Goal: Task Accomplishment & Management: Use online tool/utility

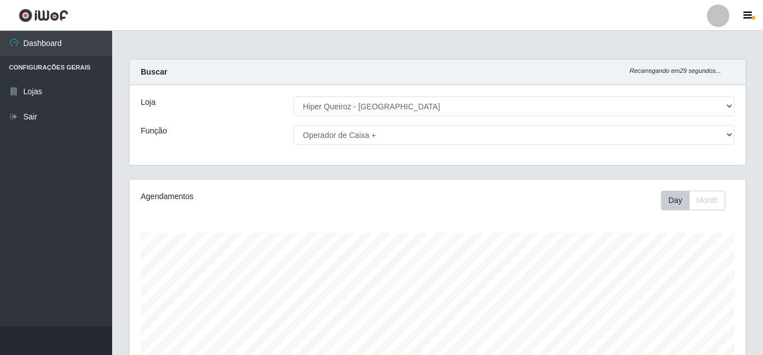
select select "513"
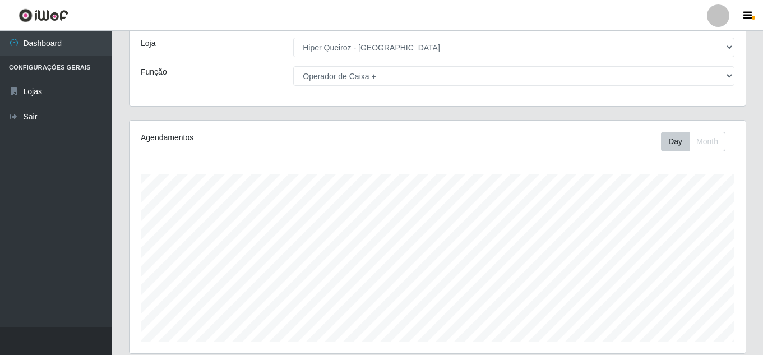
scroll to position [50, 0]
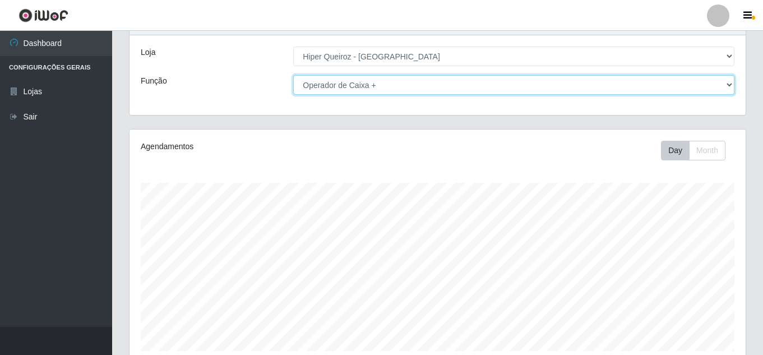
click at [369, 86] on select "[Selecione...] Embalador Embalador + Embalador ++ Operador de Caixa Operador de…" at bounding box center [513, 85] width 441 height 20
select select "70"
click at [293, 75] on select "[Selecione...] Embalador Embalador + Embalador ++ Operador de Caixa Operador de…" at bounding box center [513, 85] width 441 height 20
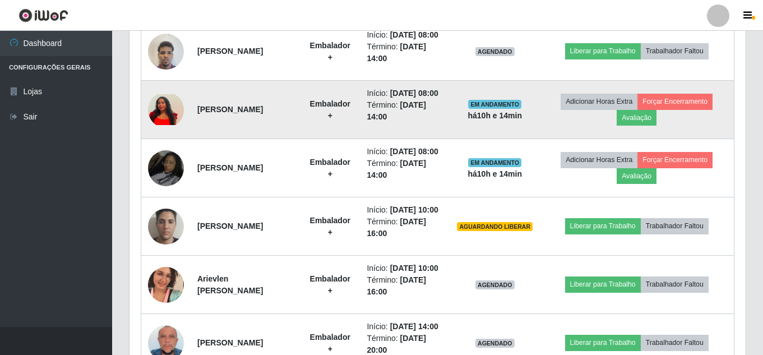
scroll to position [470, 0]
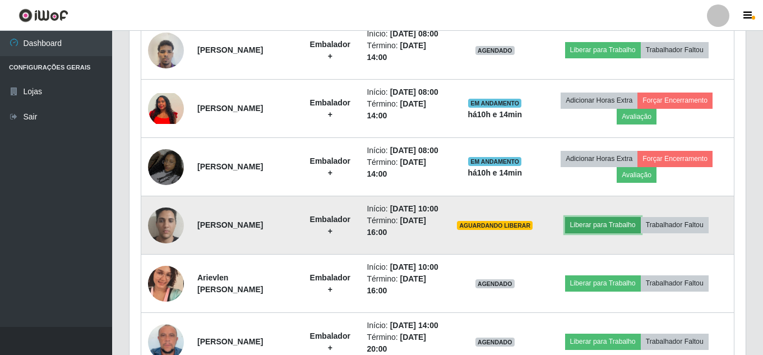
click at [601, 233] on button "Liberar para Trabalho" at bounding box center [603, 225] width 76 height 16
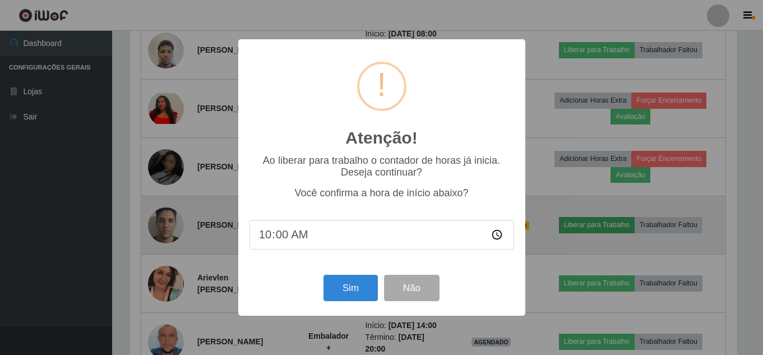
scroll to position [233, 610]
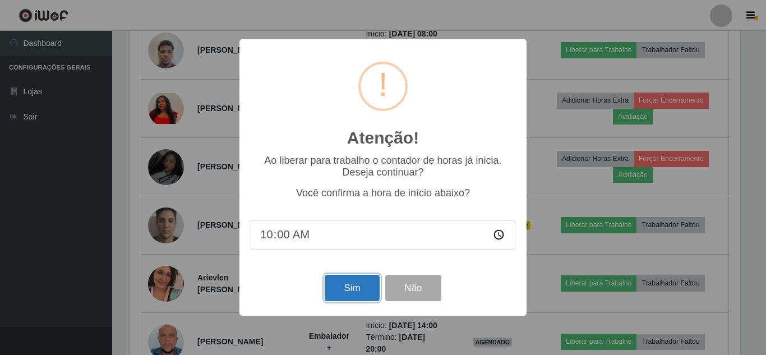
click at [349, 294] on button "Sim" at bounding box center [352, 288] width 54 height 26
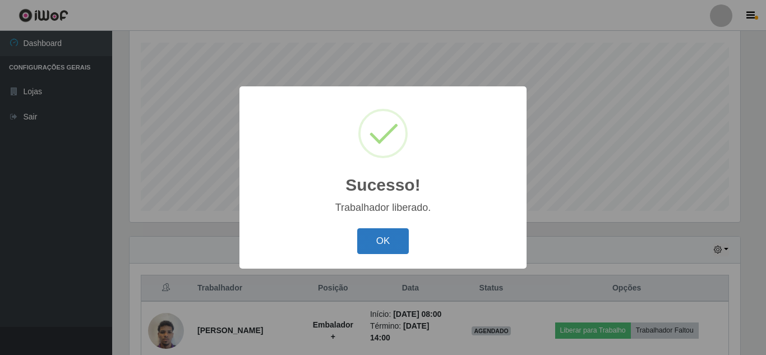
click at [400, 240] on button "OK" at bounding box center [383, 241] width 52 height 26
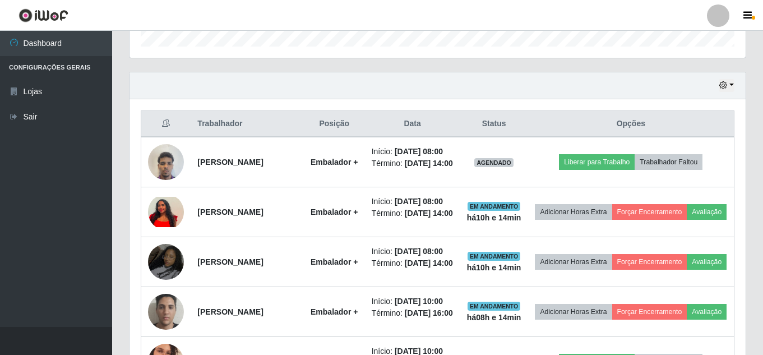
scroll to position [358, 0]
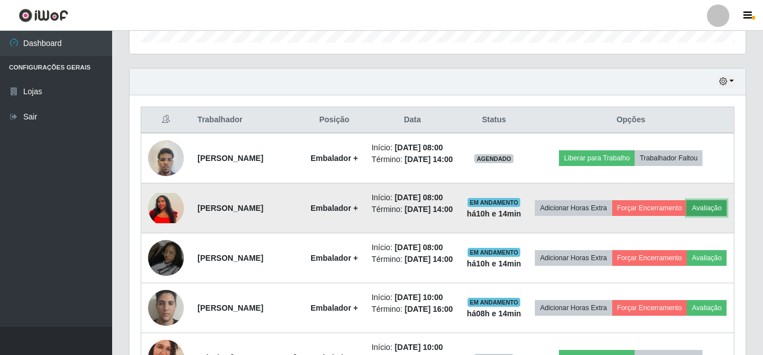
click at [687, 216] on button "Avaliação" at bounding box center [707, 208] width 40 height 16
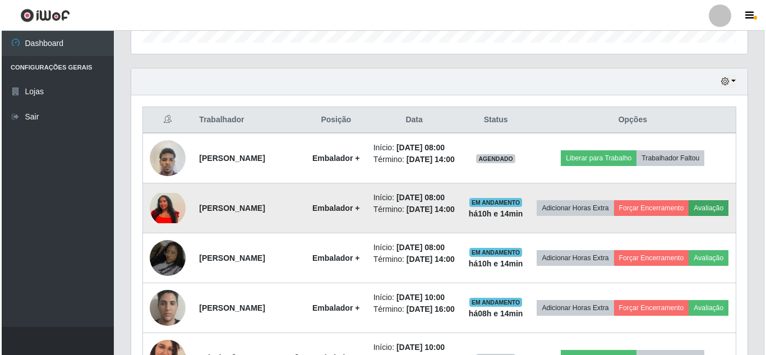
scroll to position [233, 610]
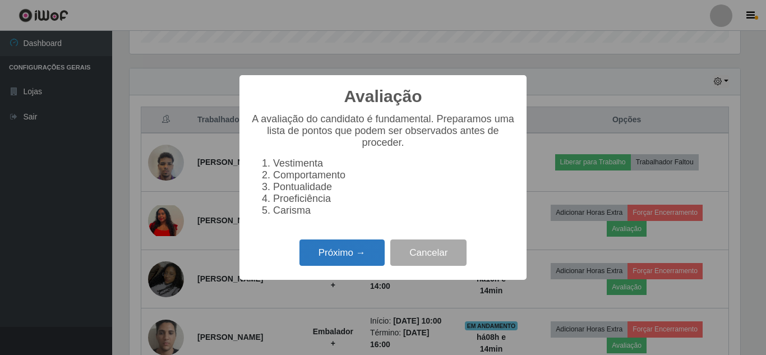
click at [342, 265] on button "Próximo →" at bounding box center [341, 252] width 85 height 26
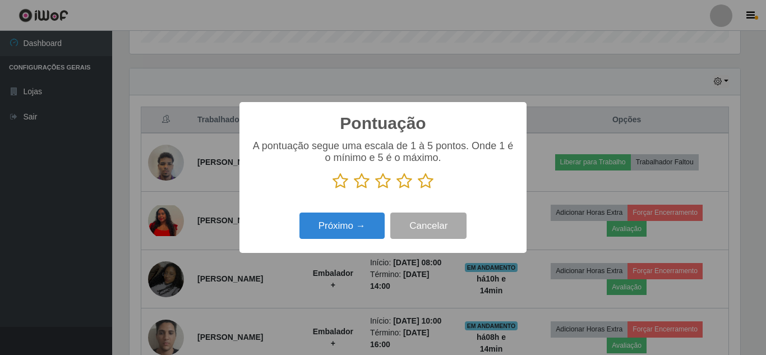
scroll to position [560318, 559940]
click at [420, 184] on icon at bounding box center [426, 181] width 16 height 17
click at [418, 189] on input "radio" at bounding box center [418, 189] width 0 height 0
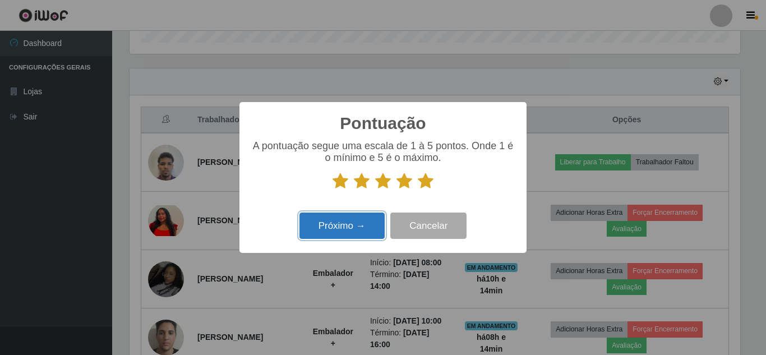
click at [336, 230] on button "Próximo →" at bounding box center [341, 225] width 85 height 26
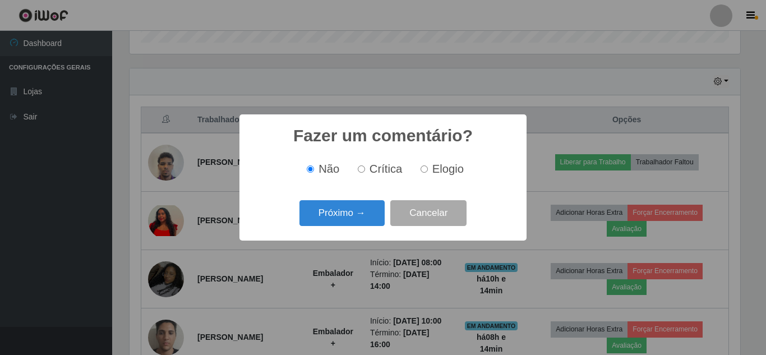
click at [422, 169] on input "Elogio" at bounding box center [423, 168] width 7 height 7
radio input "true"
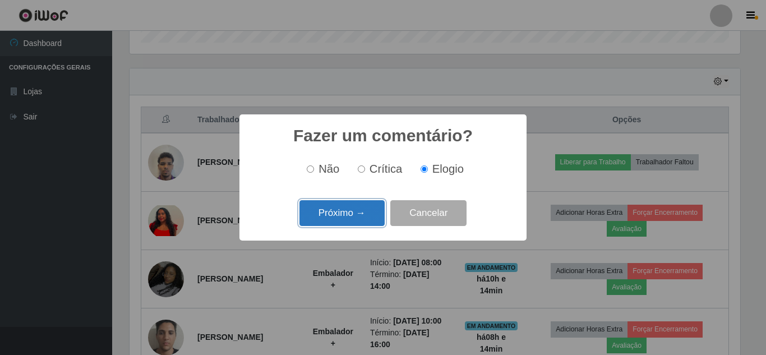
click at [341, 211] on button "Próximo →" at bounding box center [341, 213] width 85 height 26
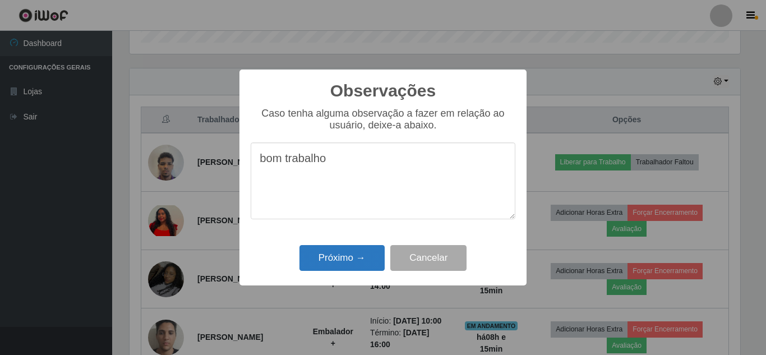
type textarea "bom trabalho"
click at [358, 253] on button "Próximo →" at bounding box center [341, 258] width 85 height 26
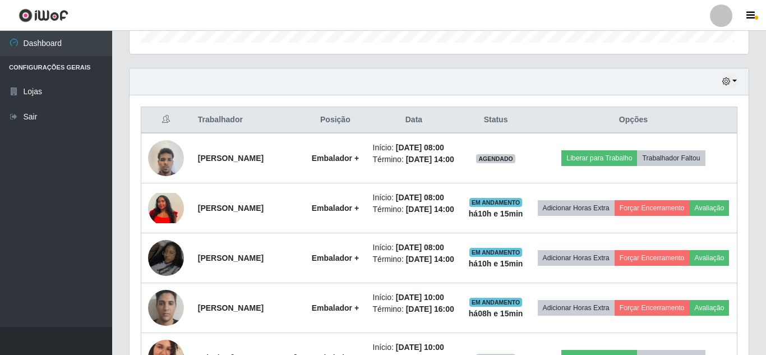
scroll to position [233, 616]
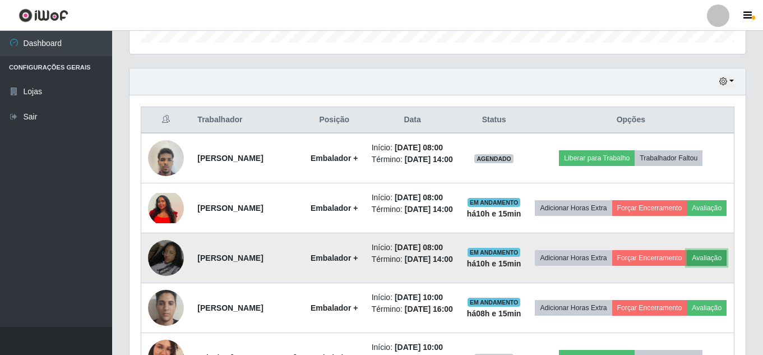
click at [687, 266] on button "Avaliação" at bounding box center [707, 258] width 40 height 16
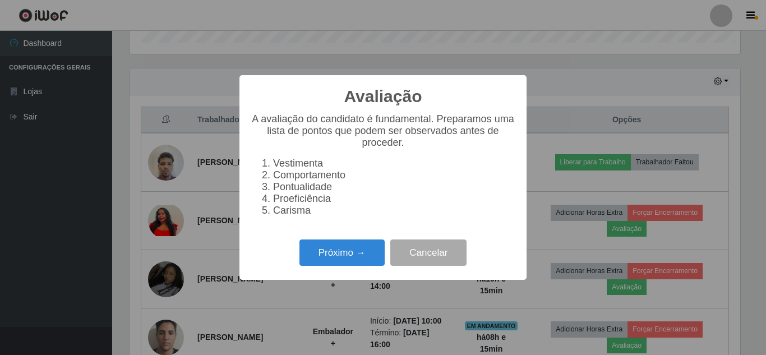
scroll to position [233, 610]
click at [371, 258] on button "Próximo →" at bounding box center [341, 252] width 85 height 26
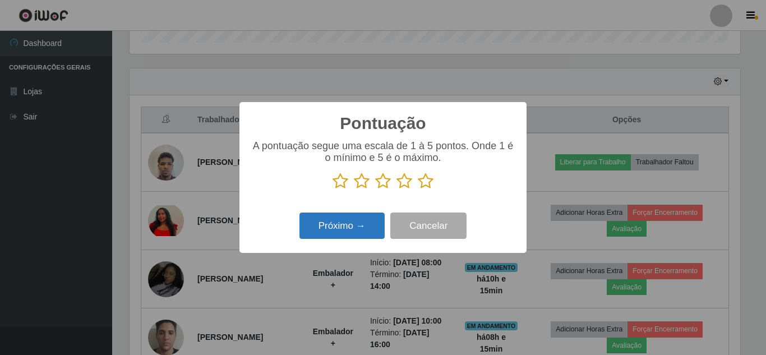
scroll to position [560318, 559940]
click at [428, 182] on icon at bounding box center [426, 181] width 16 height 17
click at [418, 189] on input "radio" at bounding box center [418, 189] width 0 height 0
click at [350, 230] on button "Próximo →" at bounding box center [341, 225] width 85 height 26
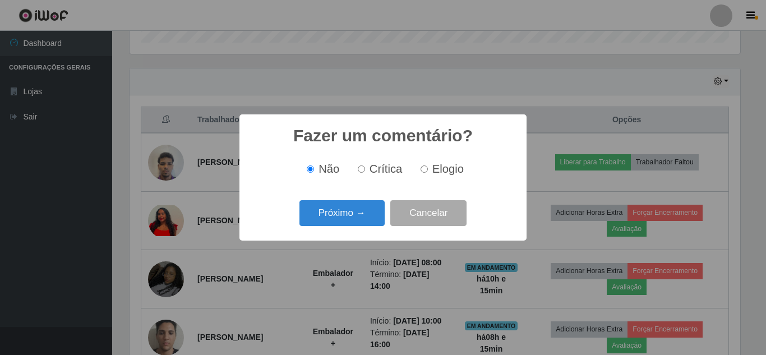
click at [425, 172] on input "Elogio" at bounding box center [423, 168] width 7 height 7
radio input "true"
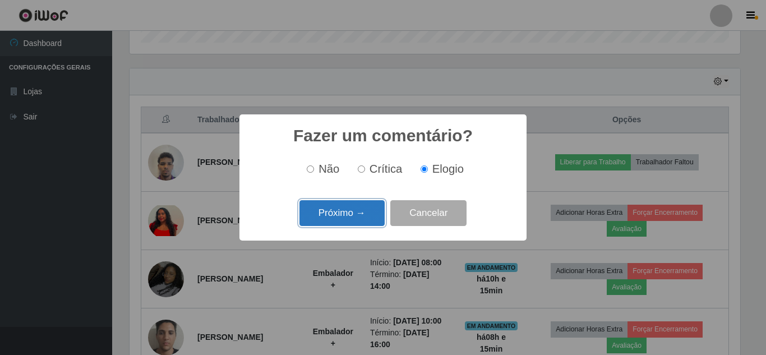
click at [355, 210] on button "Próximo →" at bounding box center [341, 213] width 85 height 26
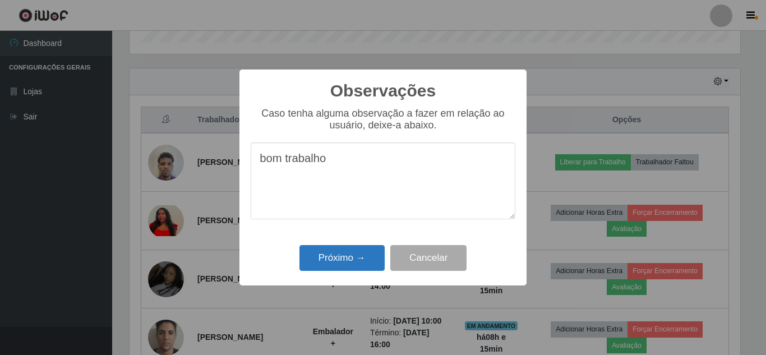
type textarea "bom trabalho"
click at [345, 267] on button "Próximo →" at bounding box center [341, 258] width 85 height 26
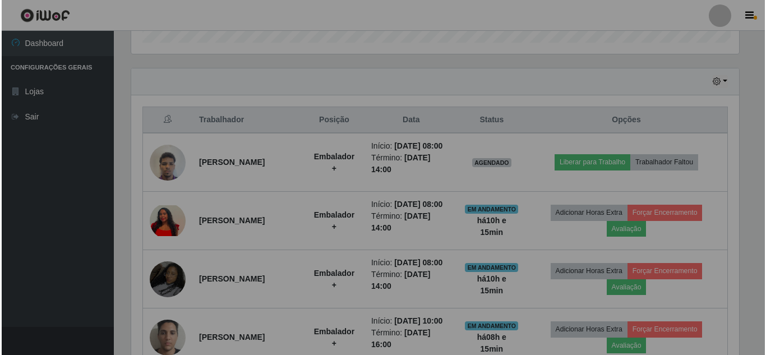
scroll to position [233, 616]
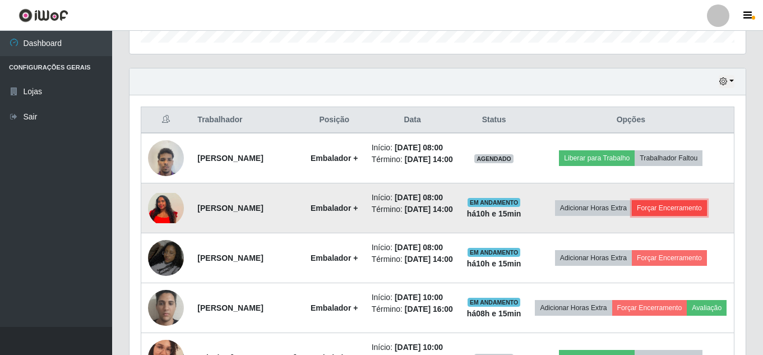
click at [660, 216] on button "Forçar Encerramento" at bounding box center [669, 208] width 75 height 16
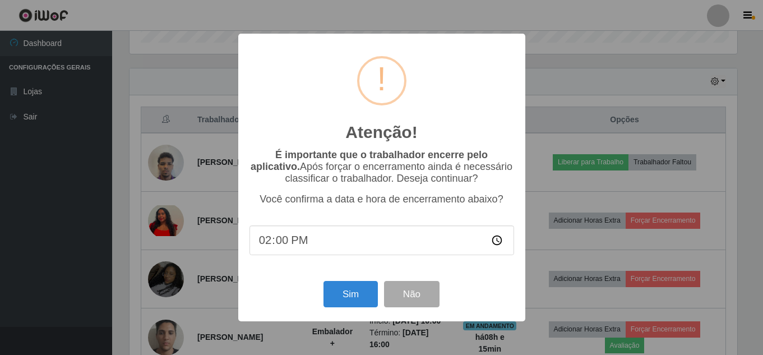
scroll to position [233, 610]
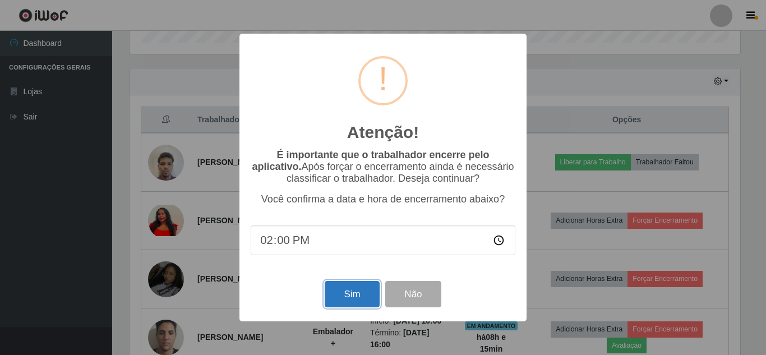
click at [355, 297] on button "Sim" at bounding box center [352, 294] width 54 height 26
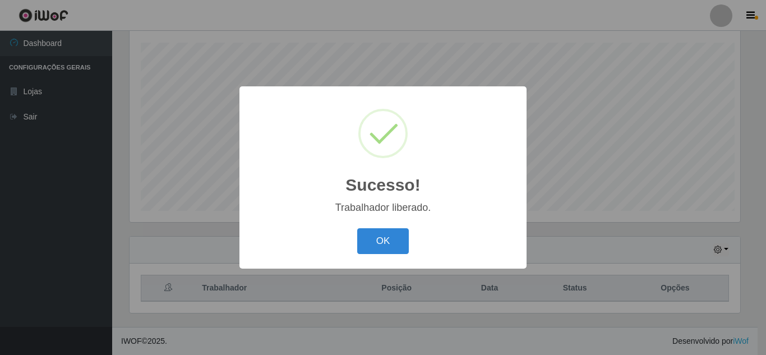
scroll to position [0, 0]
click at [665, 306] on div "Sucesso! × Trabalhador liberado. OK Cancel" at bounding box center [383, 177] width 766 height 355
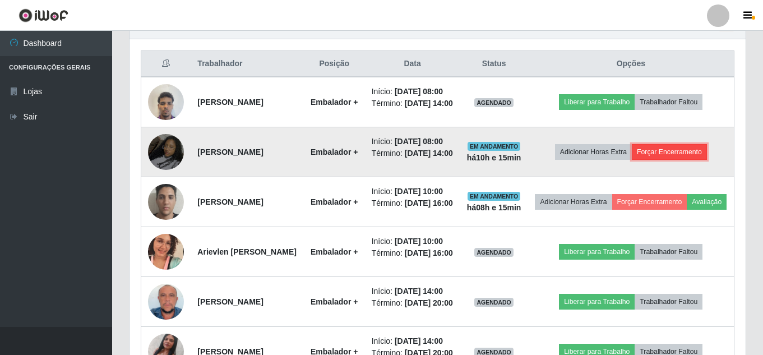
click at [685, 160] on button "Forçar Encerramento" at bounding box center [669, 152] width 75 height 16
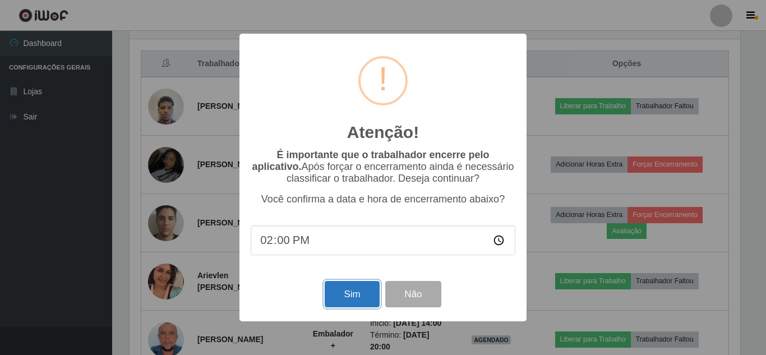
click at [354, 297] on button "Sim" at bounding box center [352, 294] width 54 height 26
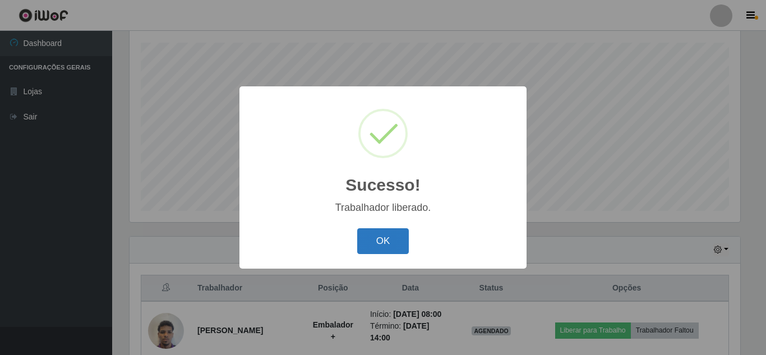
click at [377, 238] on button "OK" at bounding box center [383, 241] width 52 height 26
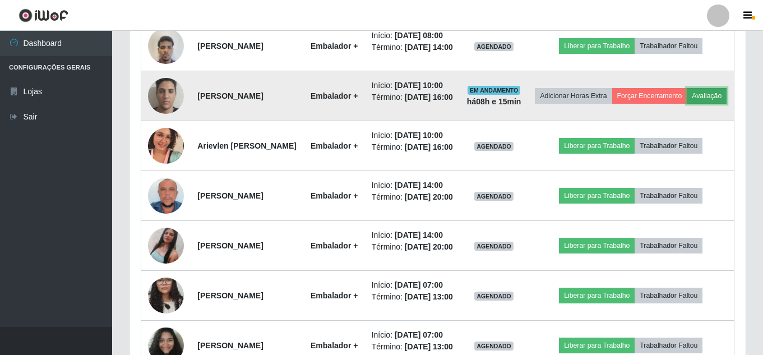
click at [687, 104] on button "Avaliação" at bounding box center [707, 96] width 40 height 16
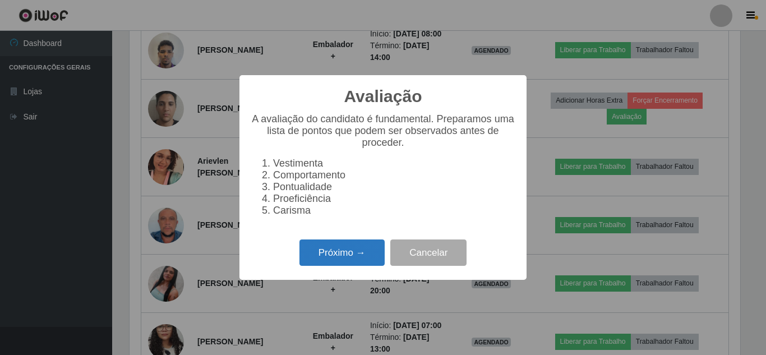
click at [336, 264] on button "Próximo →" at bounding box center [341, 252] width 85 height 26
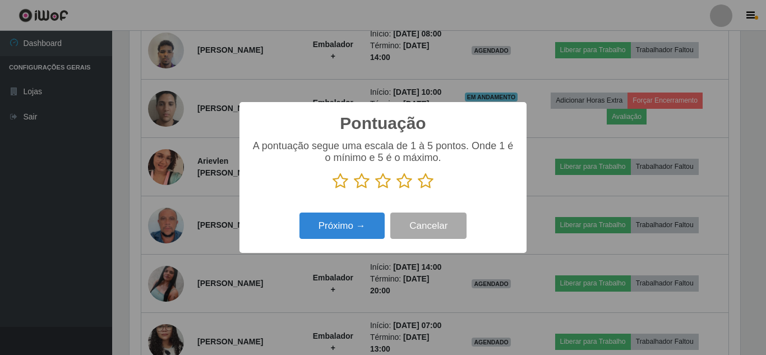
click at [427, 183] on icon at bounding box center [426, 181] width 16 height 17
click at [418, 189] on input "radio" at bounding box center [418, 189] width 0 height 0
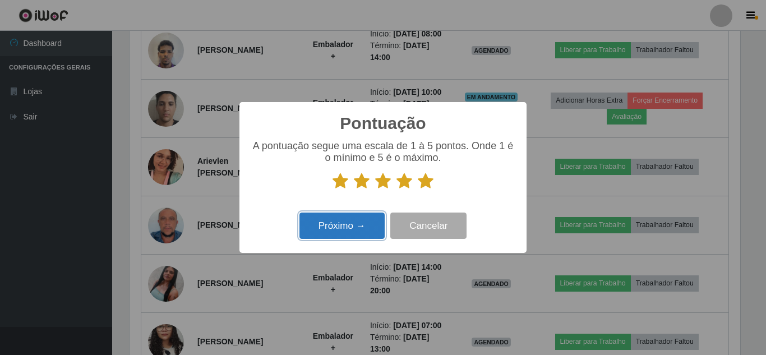
click at [339, 229] on button "Próximo →" at bounding box center [341, 225] width 85 height 26
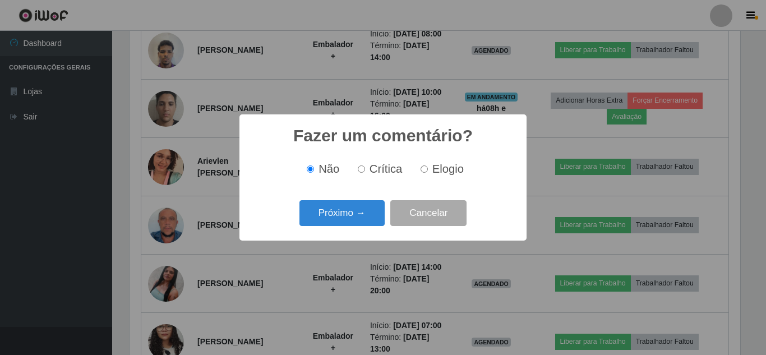
click at [420, 169] on input "Elogio" at bounding box center [423, 168] width 7 height 7
radio input "true"
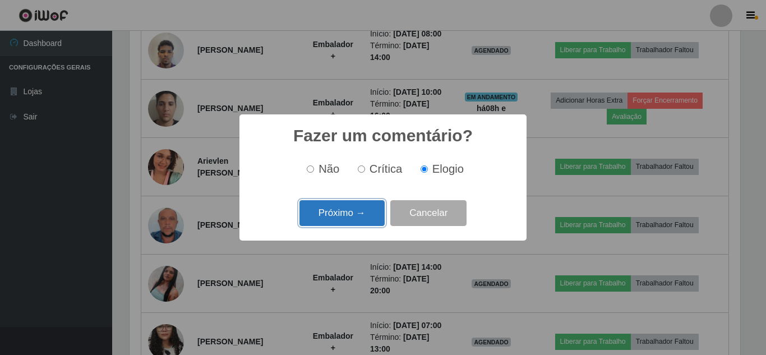
click at [344, 216] on button "Próximo →" at bounding box center [341, 213] width 85 height 26
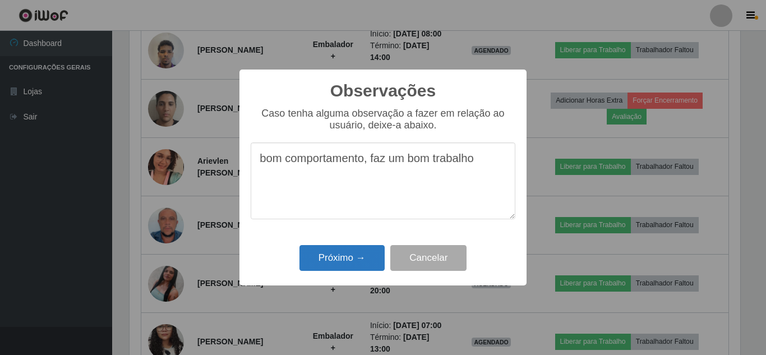
type textarea "bom comportamento, faz um bom trabalho"
click at [334, 262] on button "Próximo →" at bounding box center [341, 258] width 85 height 26
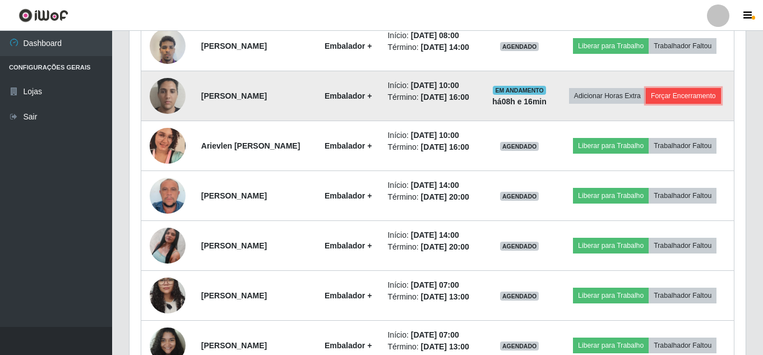
click at [661, 104] on button "Forçar Encerramento" at bounding box center [683, 96] width 75 height 16
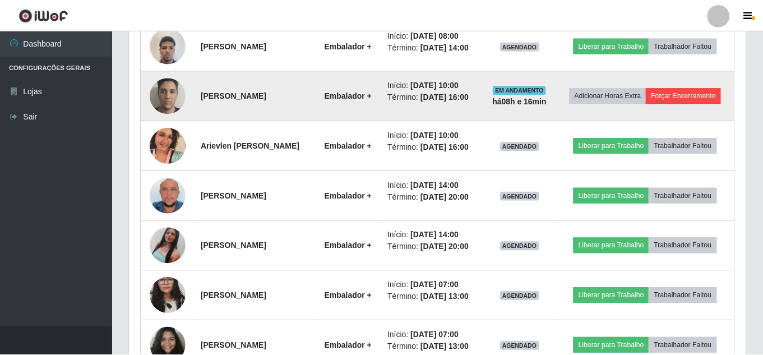
scroll to position [233, 610]
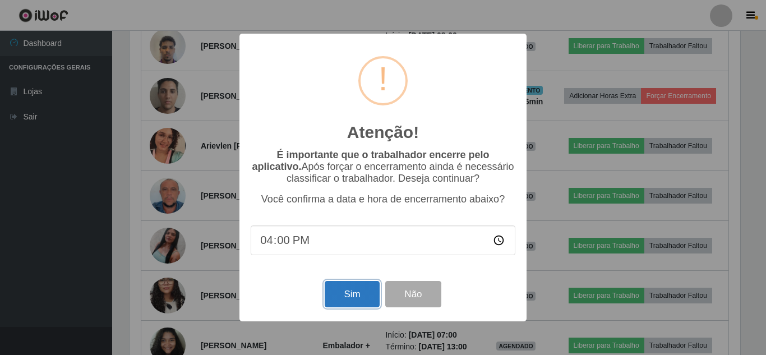
click at [362, 293] on button "Sim" at bounding box center [352, 294] width 54 height 26
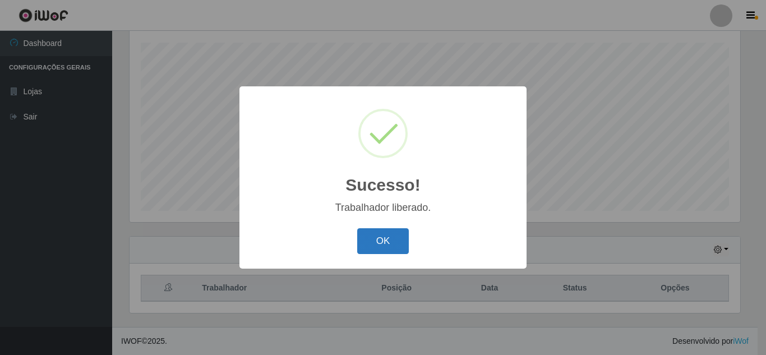
click at [388, 240] on button "OK" at bounding box center [383, 241] width 52 height 26
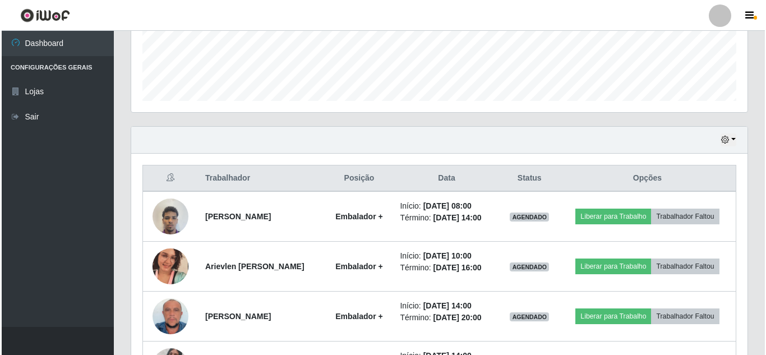
scroll to position [302, 0]
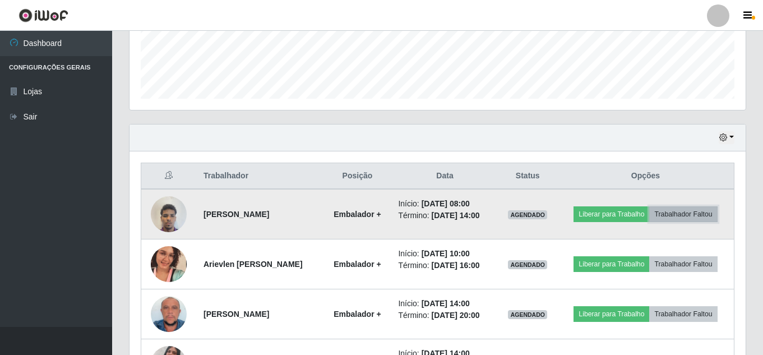
click at [696, 218] on button "Trabalhador Faltou" at bounding box center [683, 214] width 68 height 16
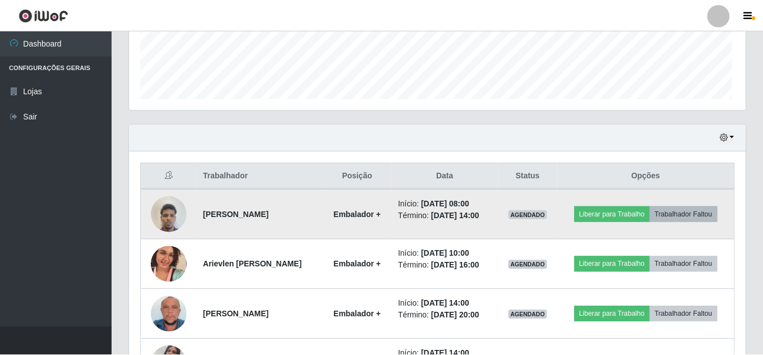
scroll to position [233, 610]
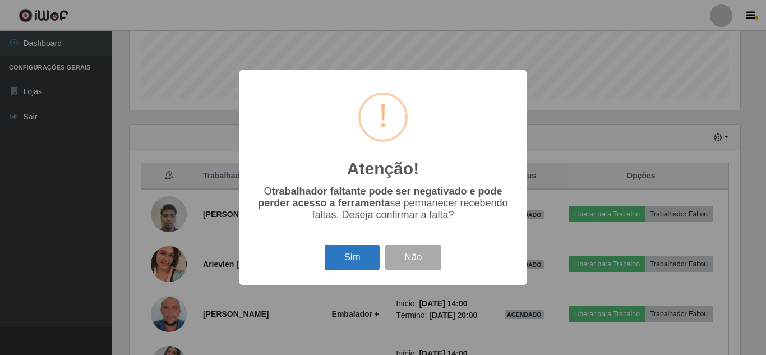
click at [360, 257] on button "Sim" at bounding box center [352, 257] width 54 height 26
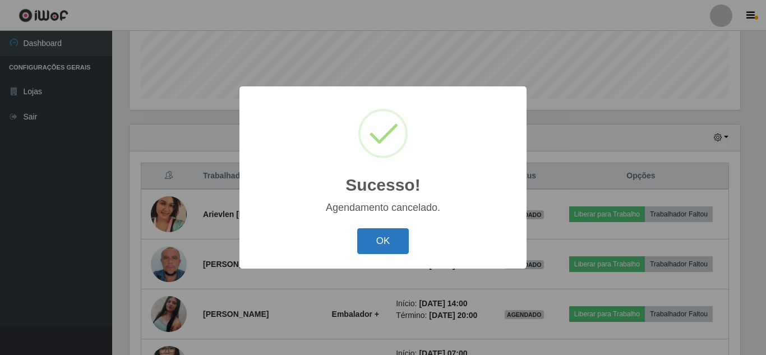
click at [376, 233] on button "OK" at bounding box center [383, 241] width 52 height 26
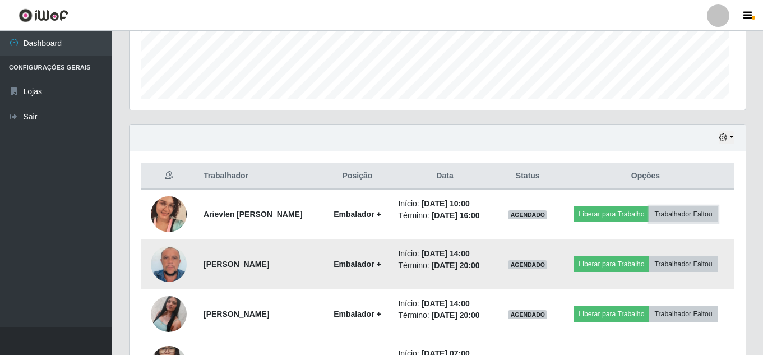
scroll to position [233, 616]
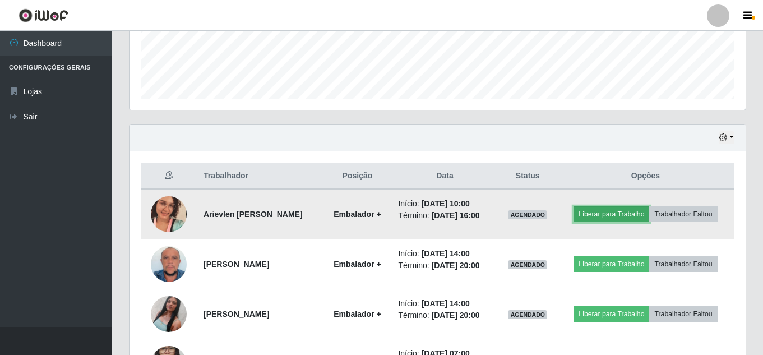
click at [612, 215] on button "Liberar para Trabalho" at bounding box center [611, 214] width 76 height 16
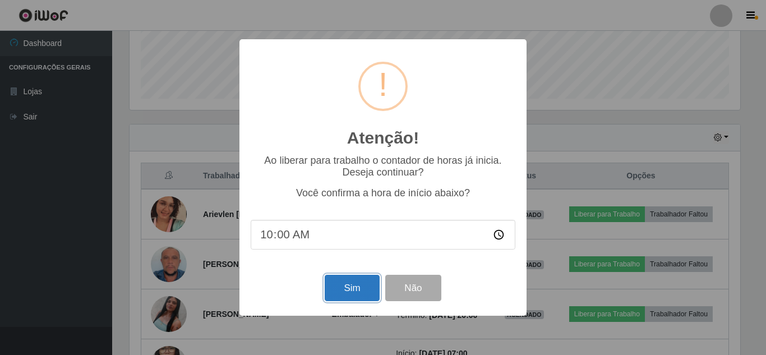
click at [346, 292] on button "Sim" at bounding box center [352, 288] width 54 height 26
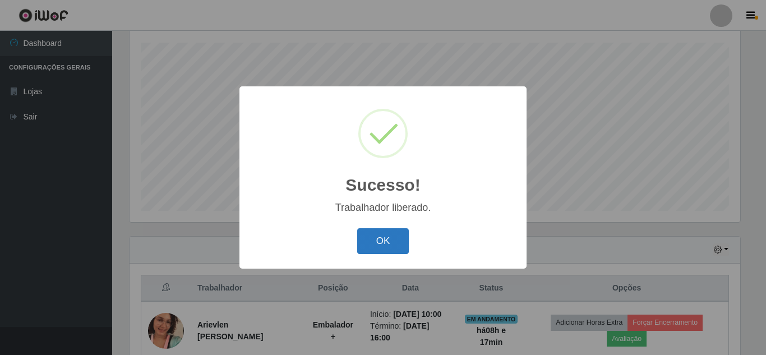
click at [373, 234] on button "OK" at bounding box center [383, 241] width 52 height 26
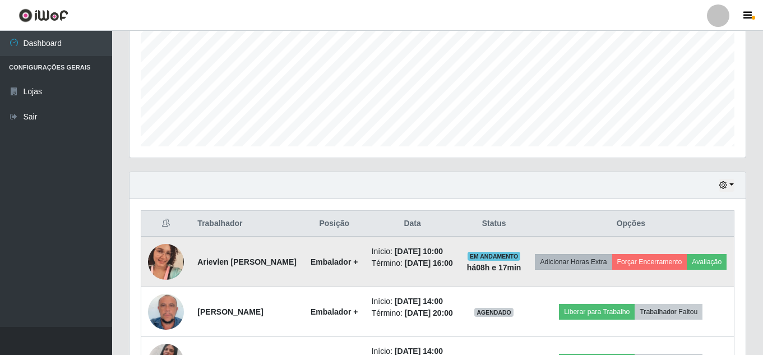
scroll to position [358, 0]
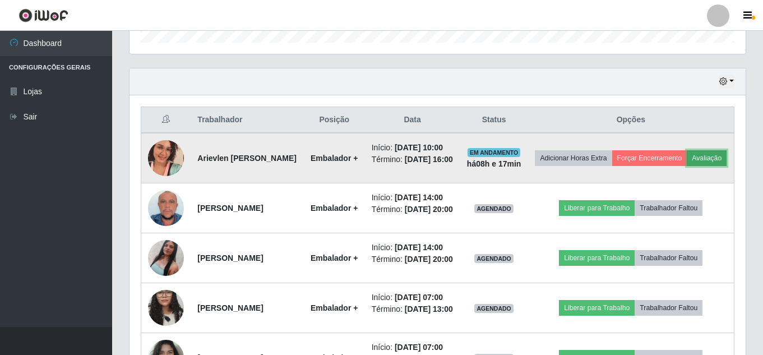
click at [687, 166] on button "Avaliação" at bounding box center [707, 158] width 40 height 16
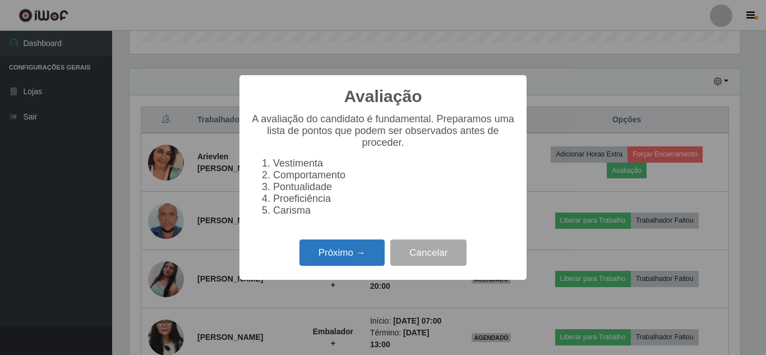
click at [343, 263] on button "Próximo →" at bounding box center [341, 252] width 85 height 26
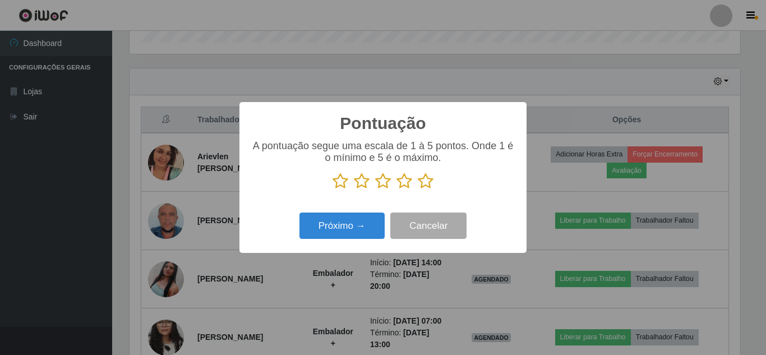
drag, startPoint x: 425, startPoint y: 183, endPoint x: 419, endPoint y: 182, distance: 6.3
click at [425, 182] on icon at bounding box center [426, 181] width 16 height 17
click at [418, 189] on input "radio" at bounding box center [418, 189] width 0 height 0
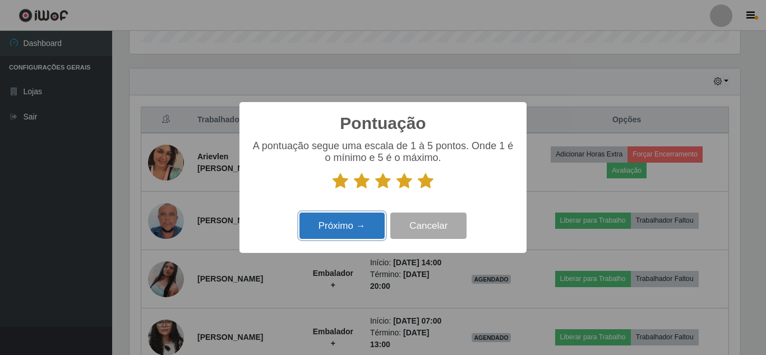
click at [336, 231] on button "Próximo →" at bounding box center [341, 225] width 85 height 26
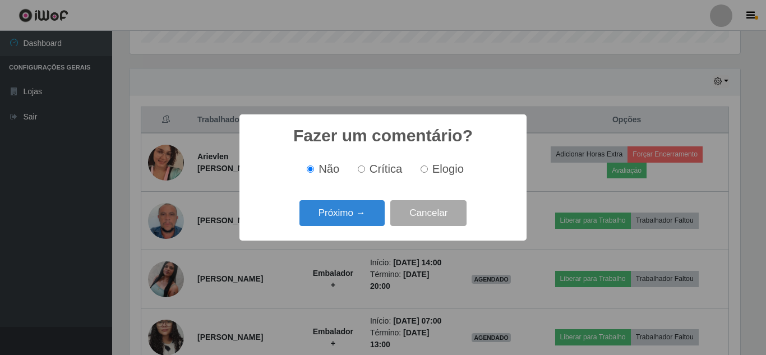
click at [423, 172] on input "Elogio" at bounding box center [423, 168] width 7 height 7
radio input "true"
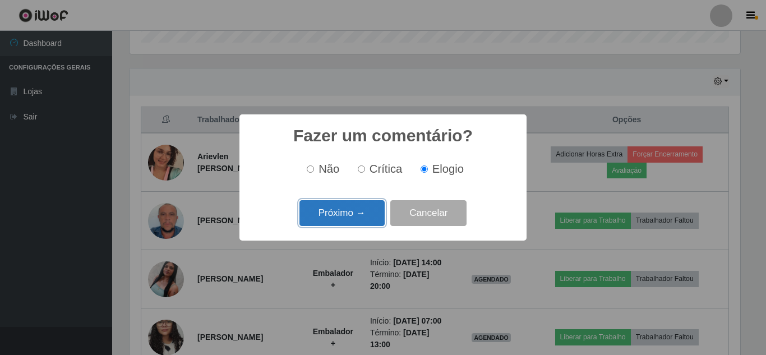
click at [345, 214] on button "Próximo →" at bounding box center [341, 213] width 85 height 26
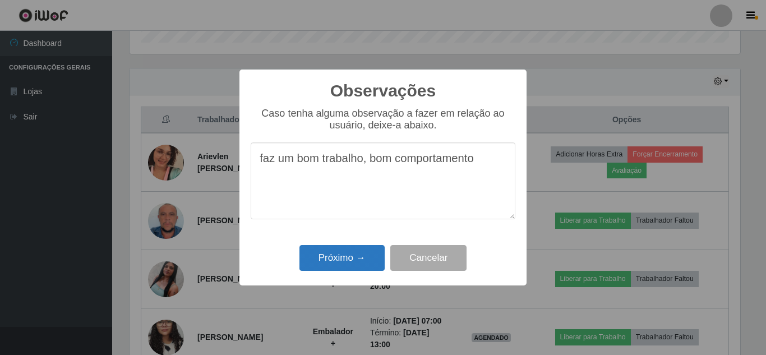
type textarea "faz um bom trabalho, bom comportamento"
click at [326, 259] on button "Próximo →" at bounding box center [341, 258] width 85 height 26
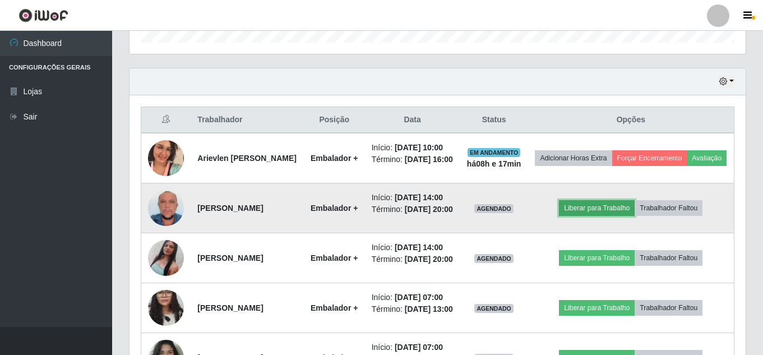
click at [609, 216] on button "Liberar para Trabalho" at bounding box center [597, 208] width 76 height 16
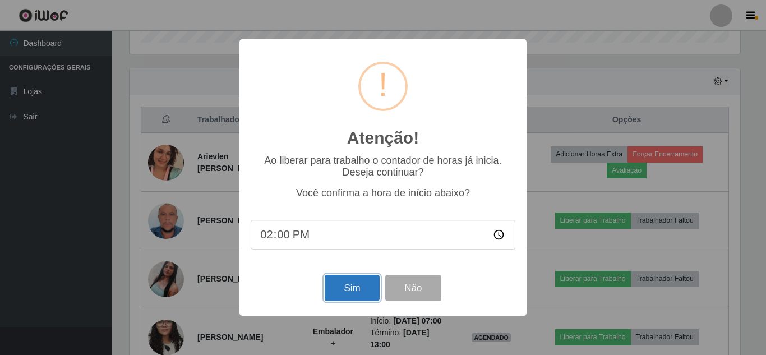
click at [327, 284] on button "Sim" at bounding box center [352, 288] width 54 height 26
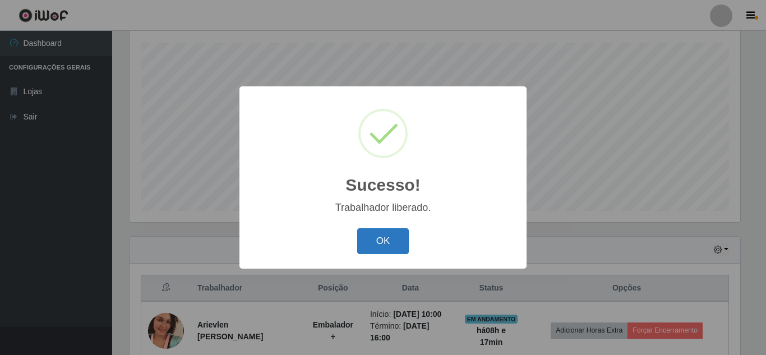
click at [372, 244] on button "OK" at bounding box center [383, 241] width 52 height 26
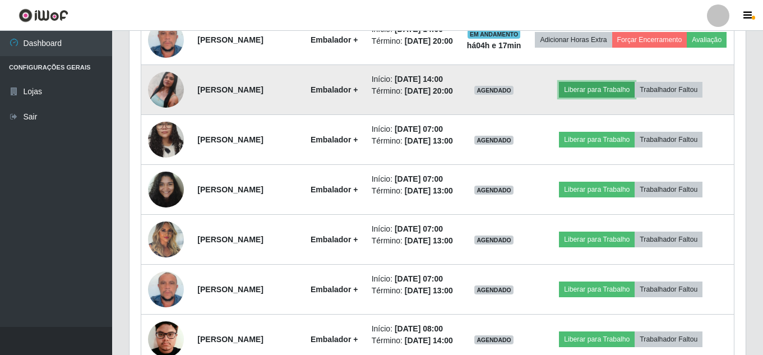
click at [618, 98] on button "Liberar para Trabalho" at bounding box center [597, 90] width 76 height 16
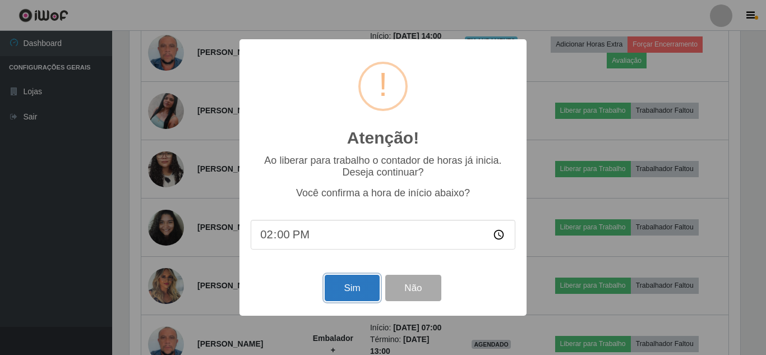
click at [345, 286] on button "Sim" at bounding box center [352, 288] width 54 height 26
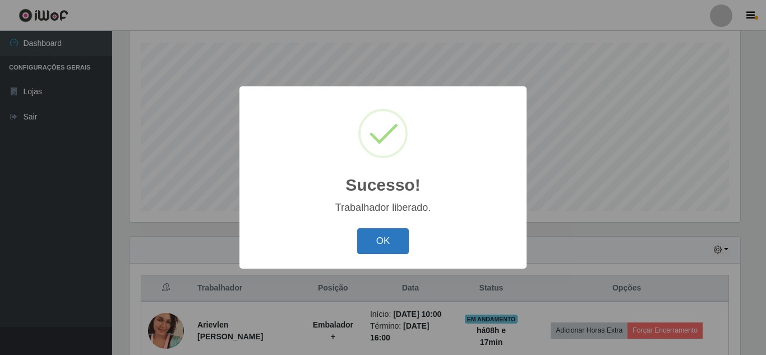
click at [378, 248] on button "OK" at bounding box center [383, 241] width 52 height 26
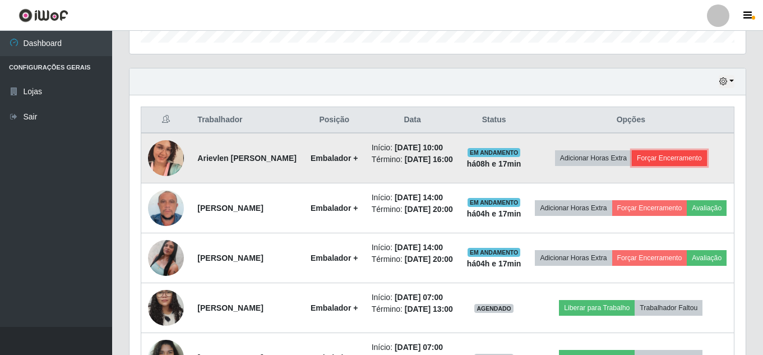
click at [678, 166] on button "Forçar Encerramento" at bounding box center [669, 158] width 75 height 16
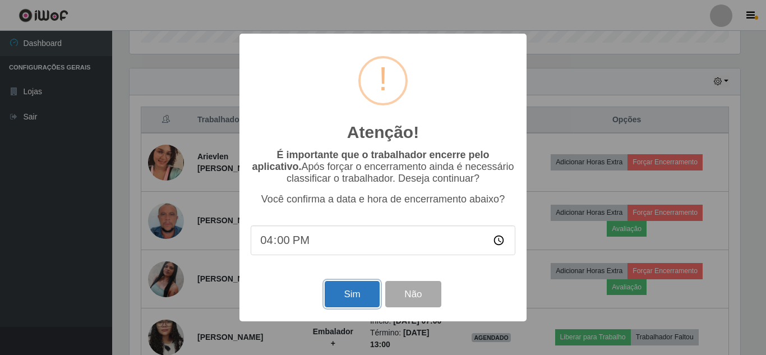
click at [336, 295] on button "Sim" at bounding box center [352, 294] width 54 height 26
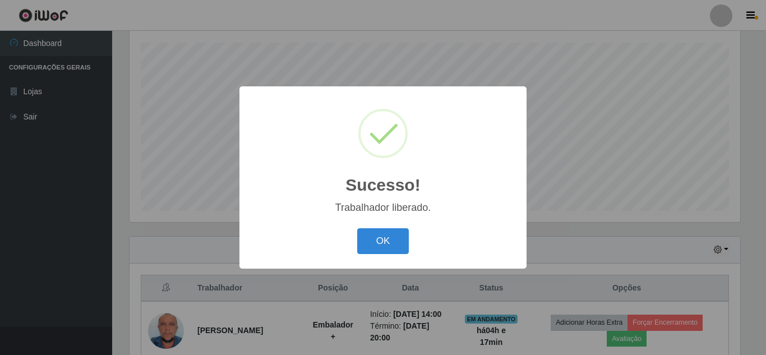
click at [396, 227] on div "OK Cancel" at bounding box center [383, 241] width 265 height 32
click at [387, 238] on button "OK" at bounding box center [383, 241] width 52 height 26
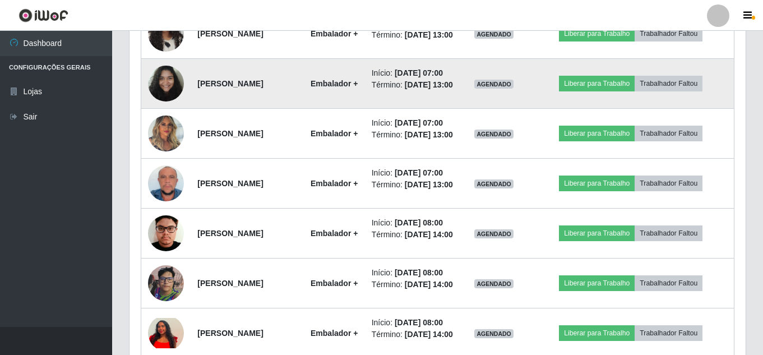
click at [160, 107] on img at bounding box center [166, 83] width 36 height 48
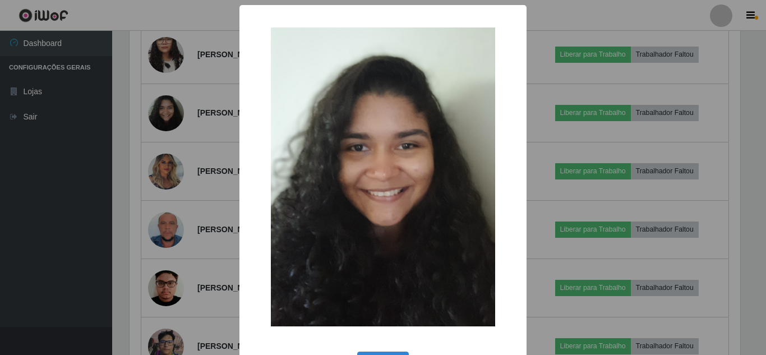
click at [214, 182] on div "× OK Cancel" at bounding box center [383, 177] width 766 height 355
